Goal: Check status: Check status

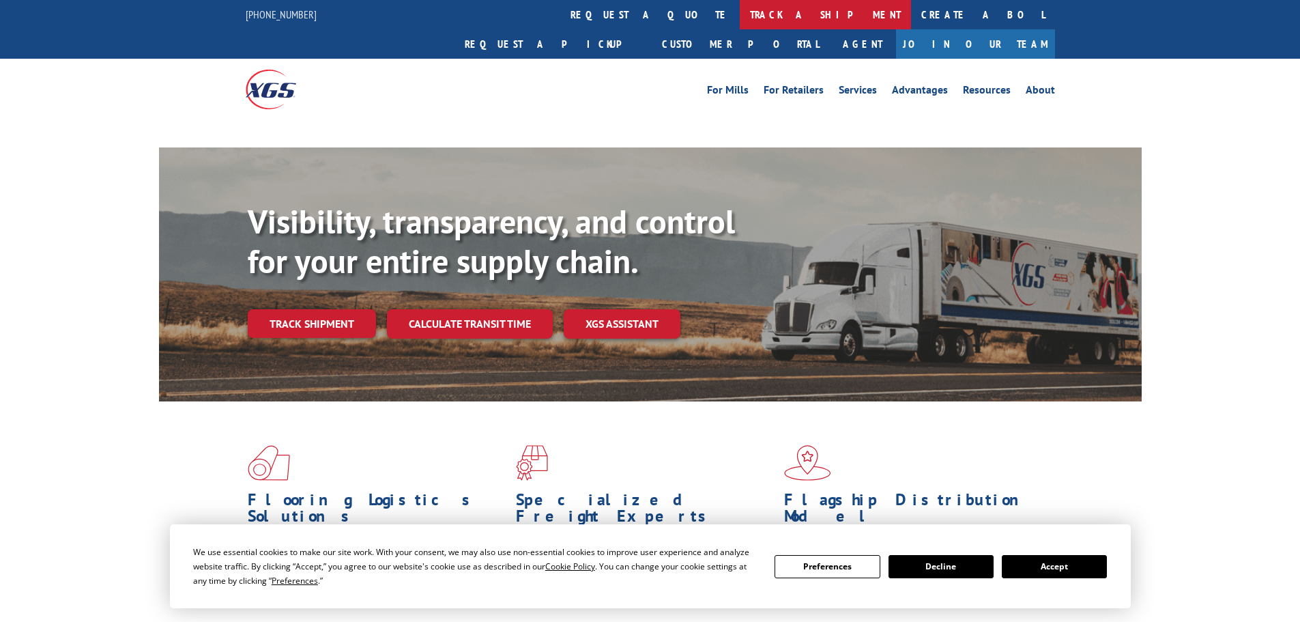
click at [740, 12] on link "track a shipment" at bounding box center [825, 14] width 171 height 29
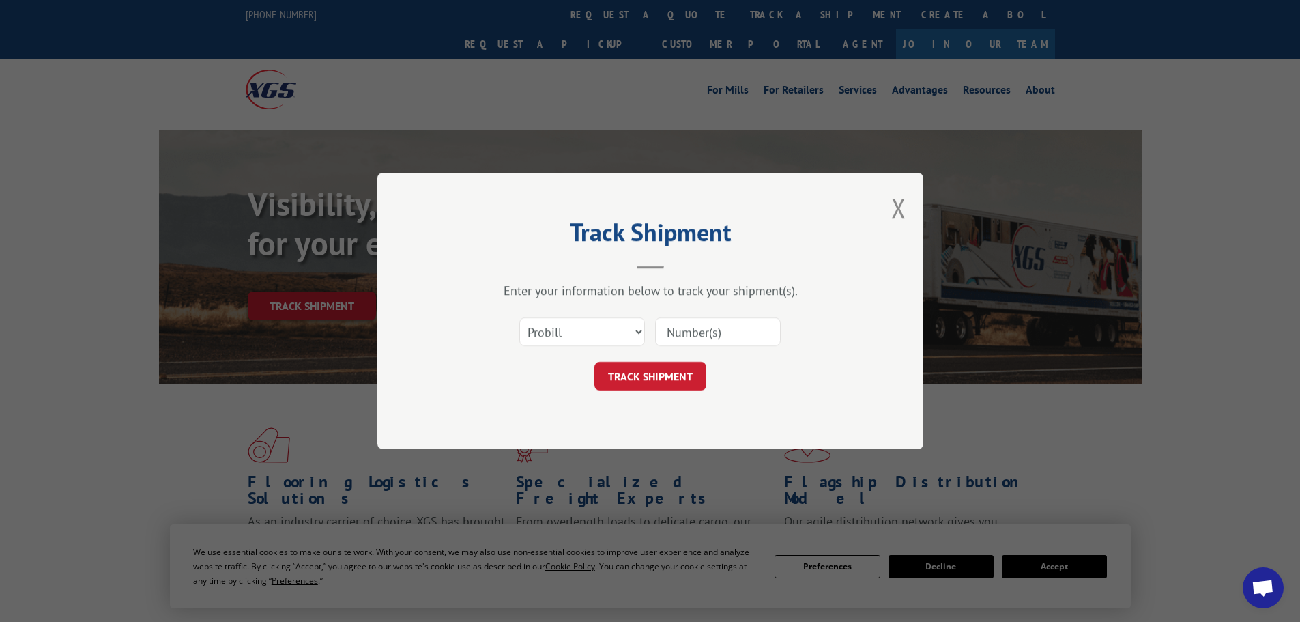
click at [555, 333] on select "Select category... Probill BOL PO" at bounding box center [582, 331] width 126 height 29
select select "po"
click at [519, 317] on select "Select category... Probill BOL PO" at bounding box center [582, 331] width 126 height 29
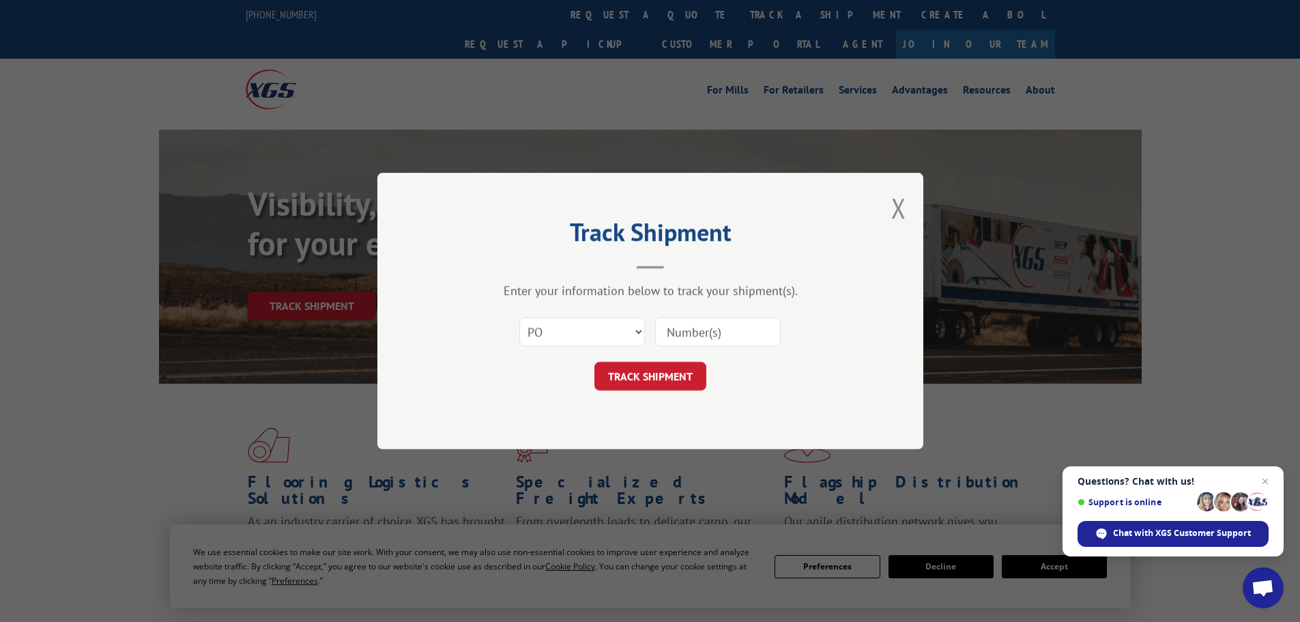
click at [686, 325] on input at bounding box center [718, 331] width 126 height 29
paste input "05549282"
type input "05549282"
click at [648, 372] on button "TRACK SHIPMENT" at bounding box center [650, 376] width 112 height 29
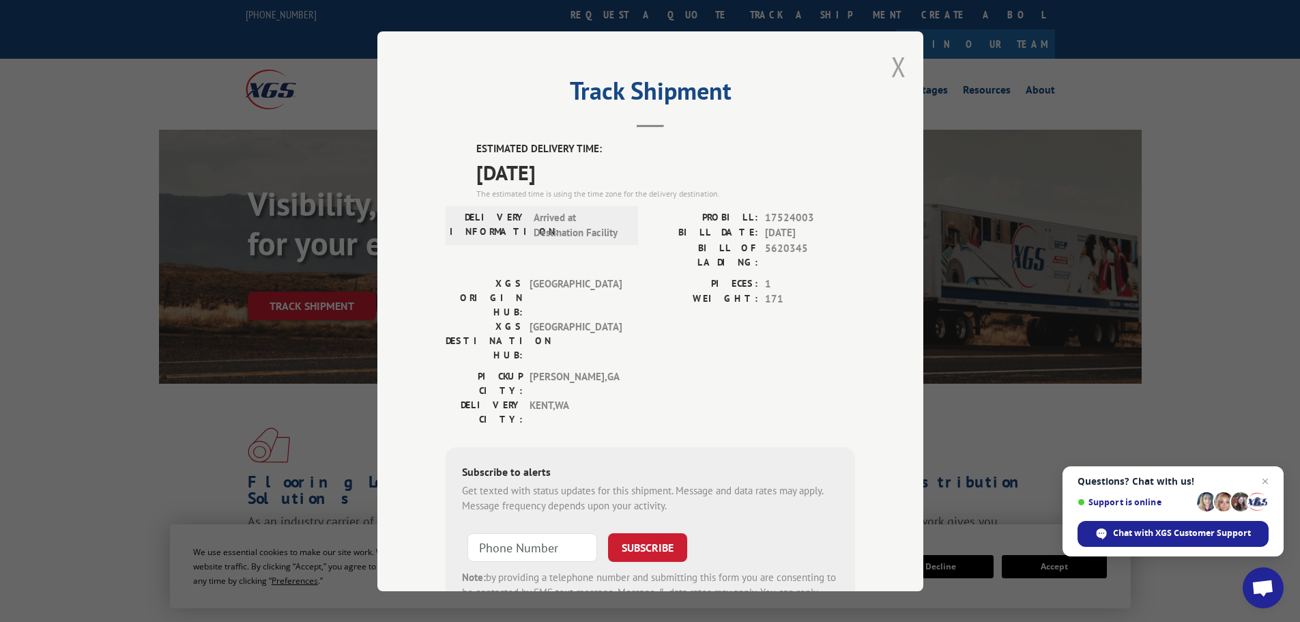
click at [897, 70] on button "Close modal" at bounding box center [898, 66] width 15 height 36
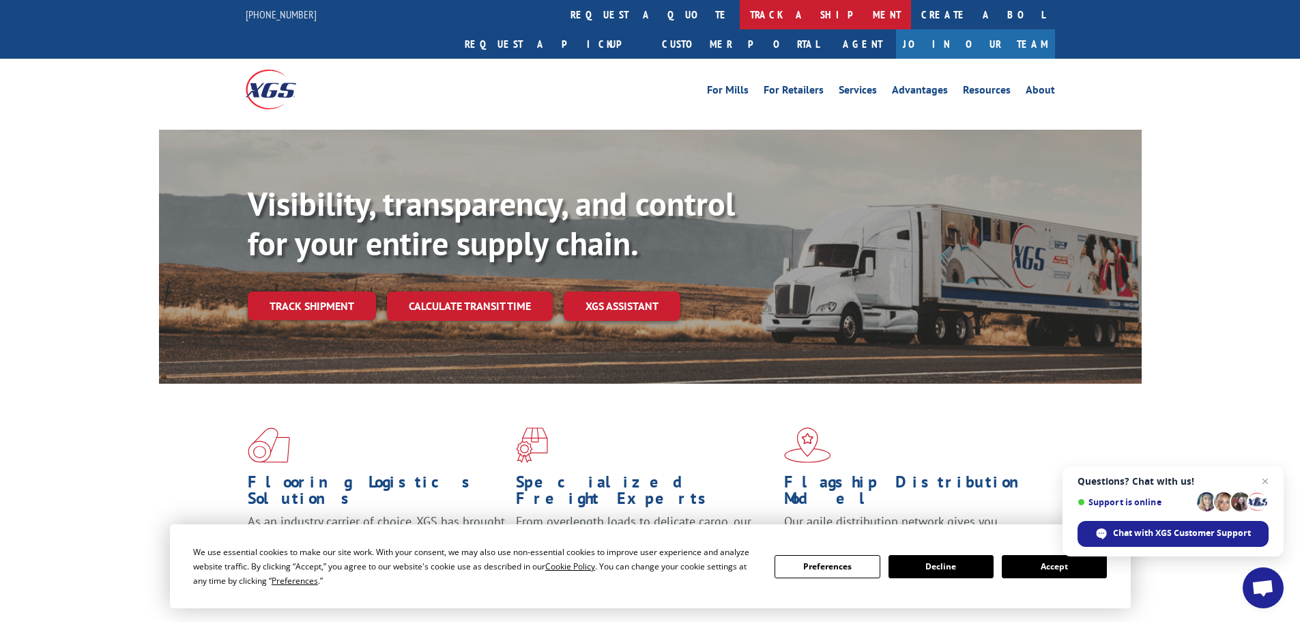
click at [740, 20] on link "track a shipment" at bounding box center [825, 14] width 171 height 29
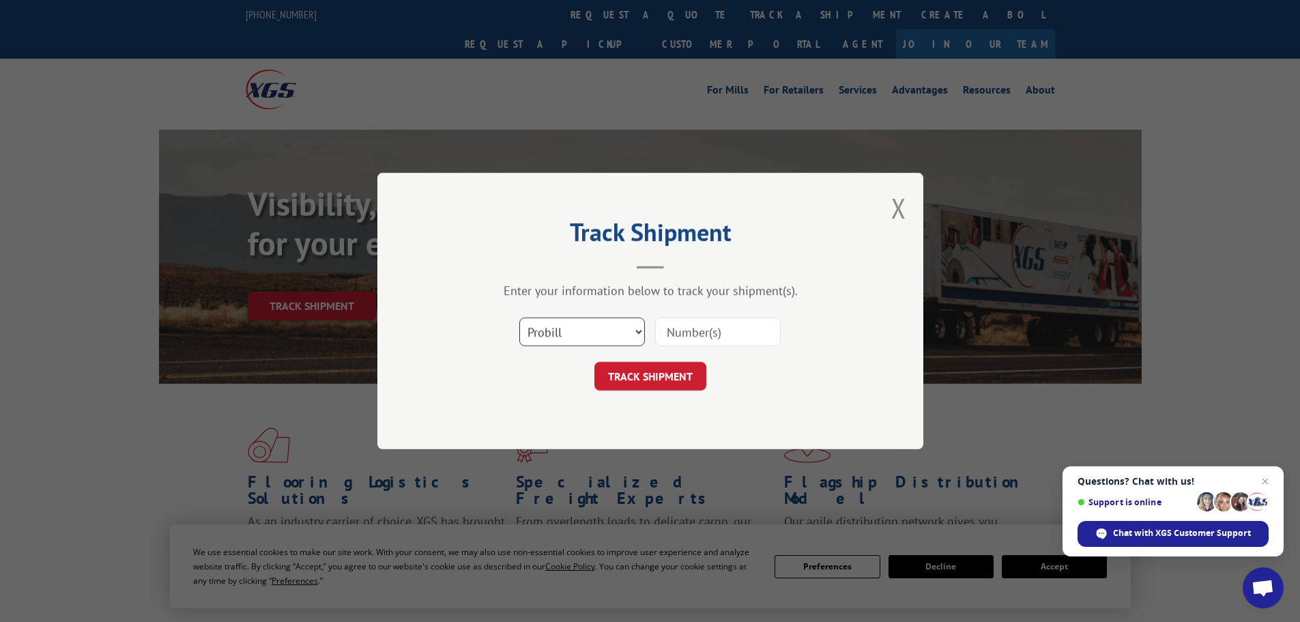
click at [584, 337] on select "Select category... Probill BOL PO" at bounding box center [582, 331] width 126 height 29
select select "po"
click at [519, 317] on select "Select category... Probill BOL PO" at bounding box center [582, 331] width 126 height 29
click at [685, 341] on input at bounding box center [718, 331] width 126 height 29
paste input "05549420"
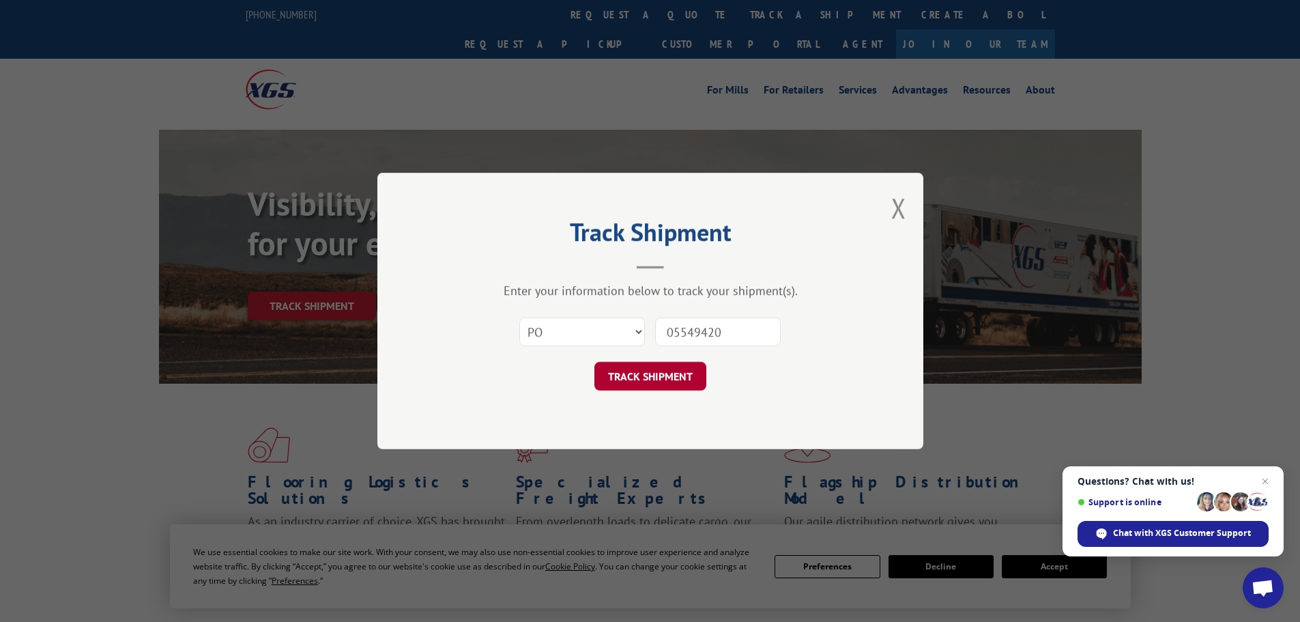
type input "05549420"
click at [631, 382] on button "TRACK SHIPMENT" at bounding box center [650, 376] width 112 height 29
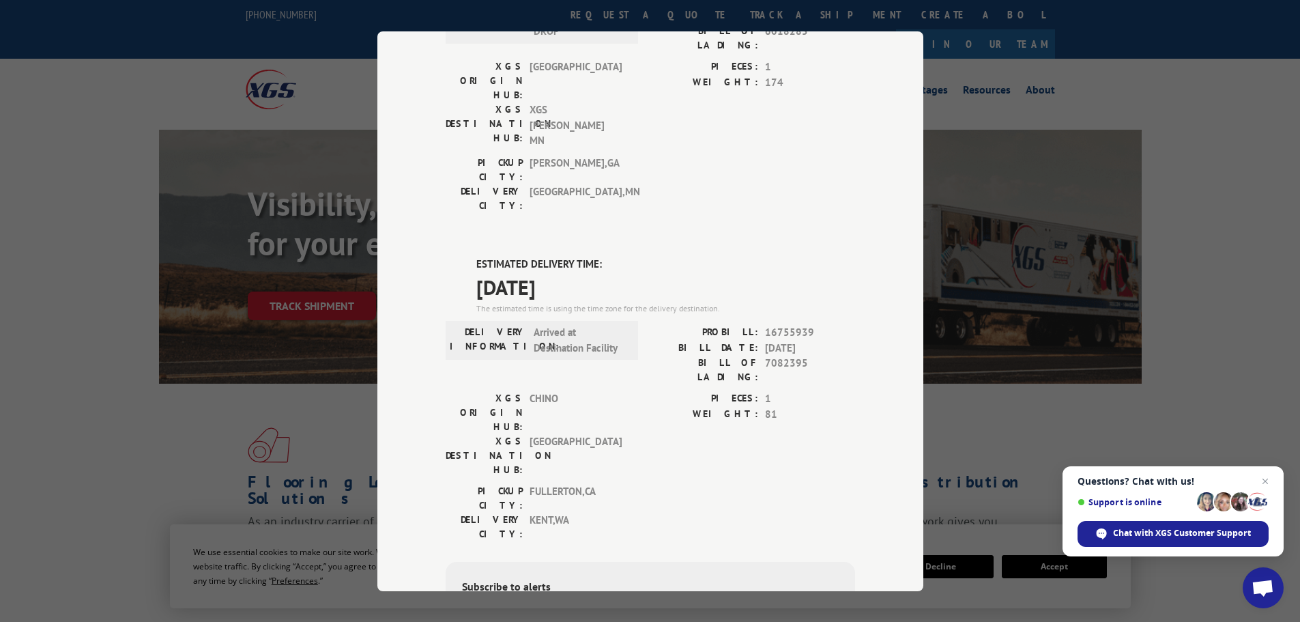
scroll to position [205, 0]
